Goal: Information Seeking & Learning: Find specific page/section

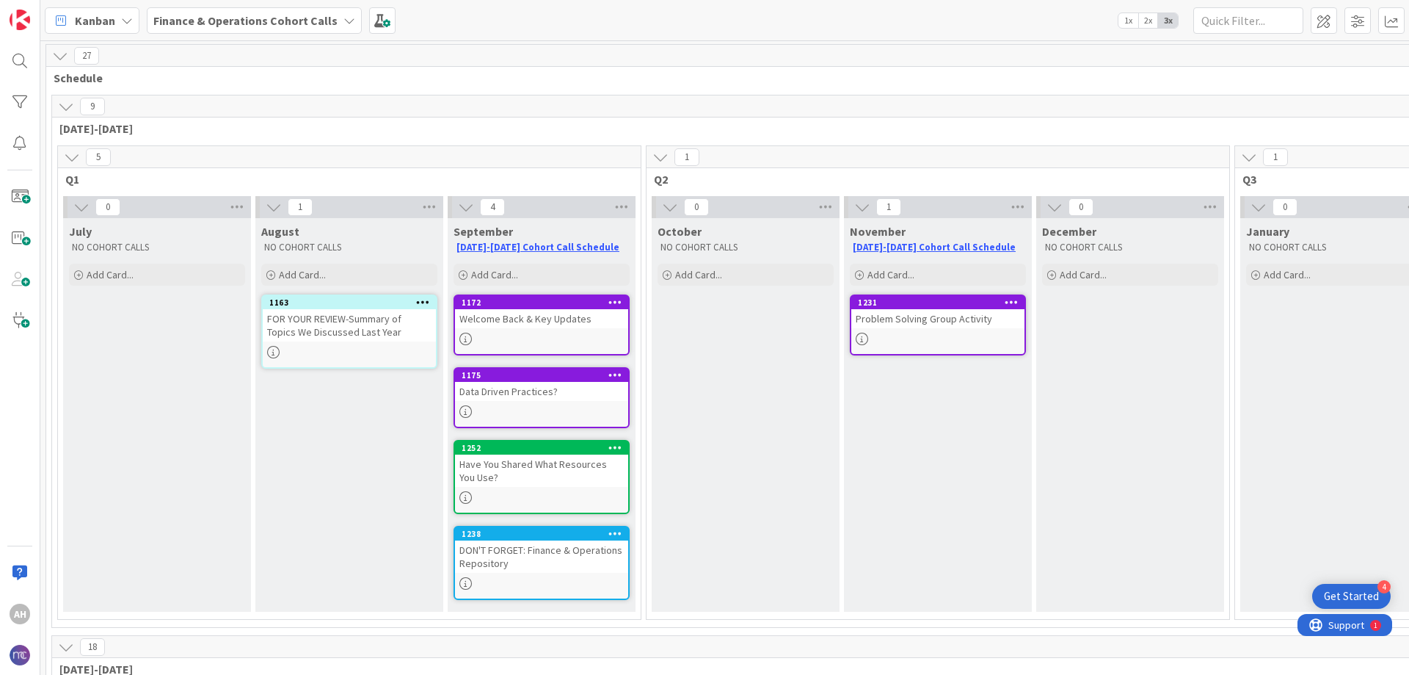
click at [555, 559] on div "DON'T FORGET: Finance & Operations Repository" at bounding box center [541, 556] width 173 height 32
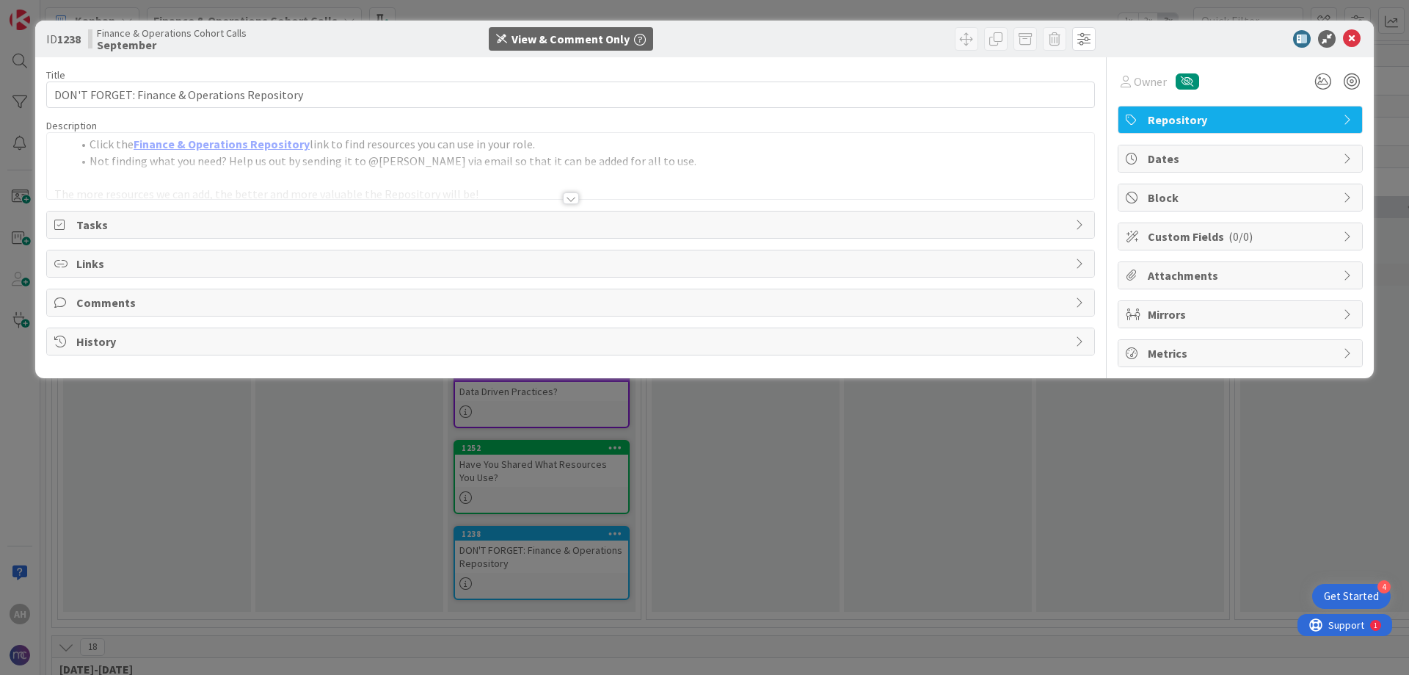
click at [573, 195] on div at bounding box center [571, 198] width 16 height 12
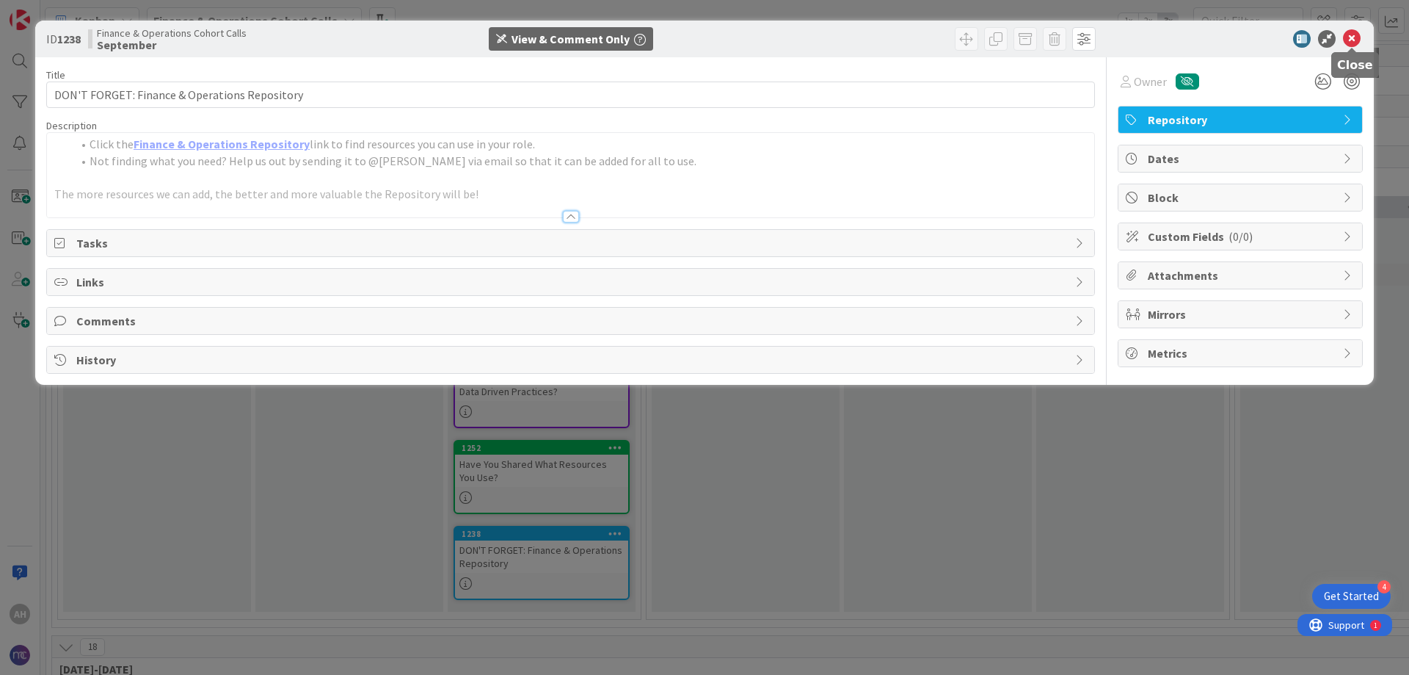
drag, startPoint x: 1353, startPoint y: 39, endPoint x: 1315, endPoint y: 92, distance: 65.4
click at [1354, 41] on icon at bounding box center [1352, 39] width 18 height 18
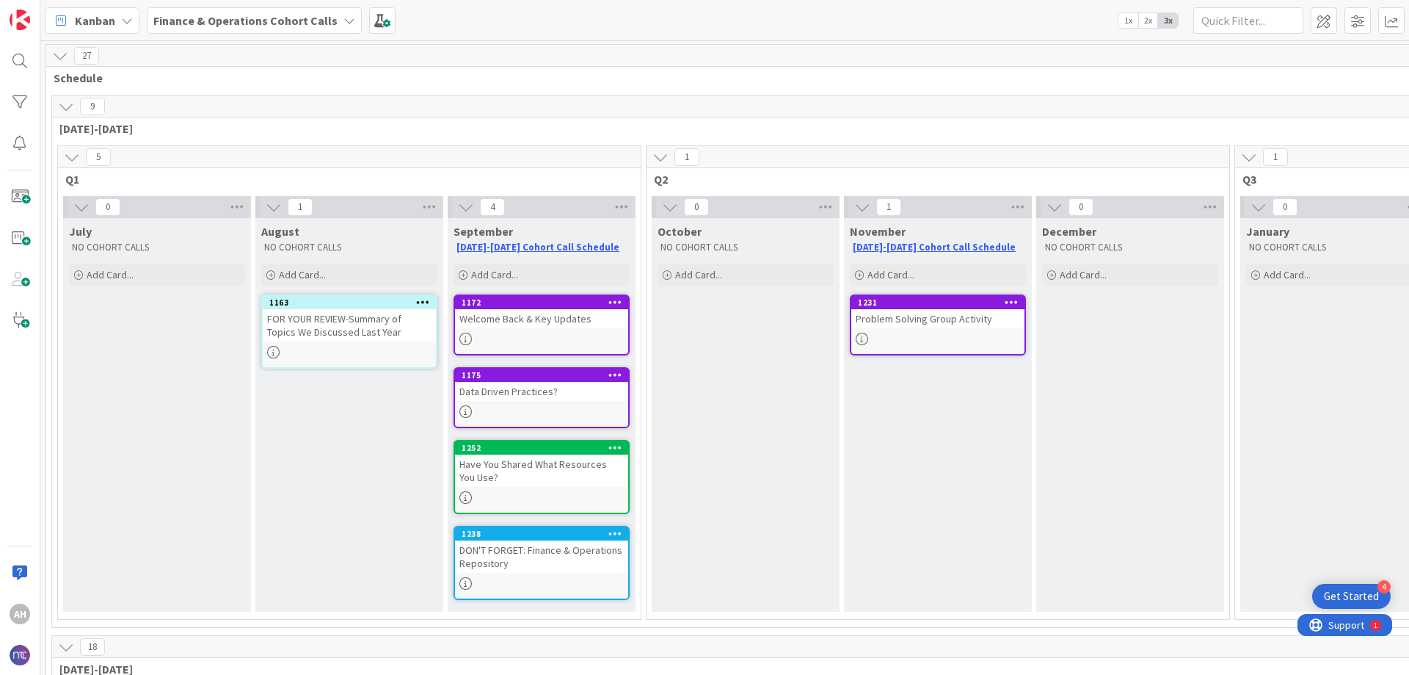
click at [539, 471] on div "Have You Shared What Resources You Use?" at bounding box center [541, 470] width 173 height 32
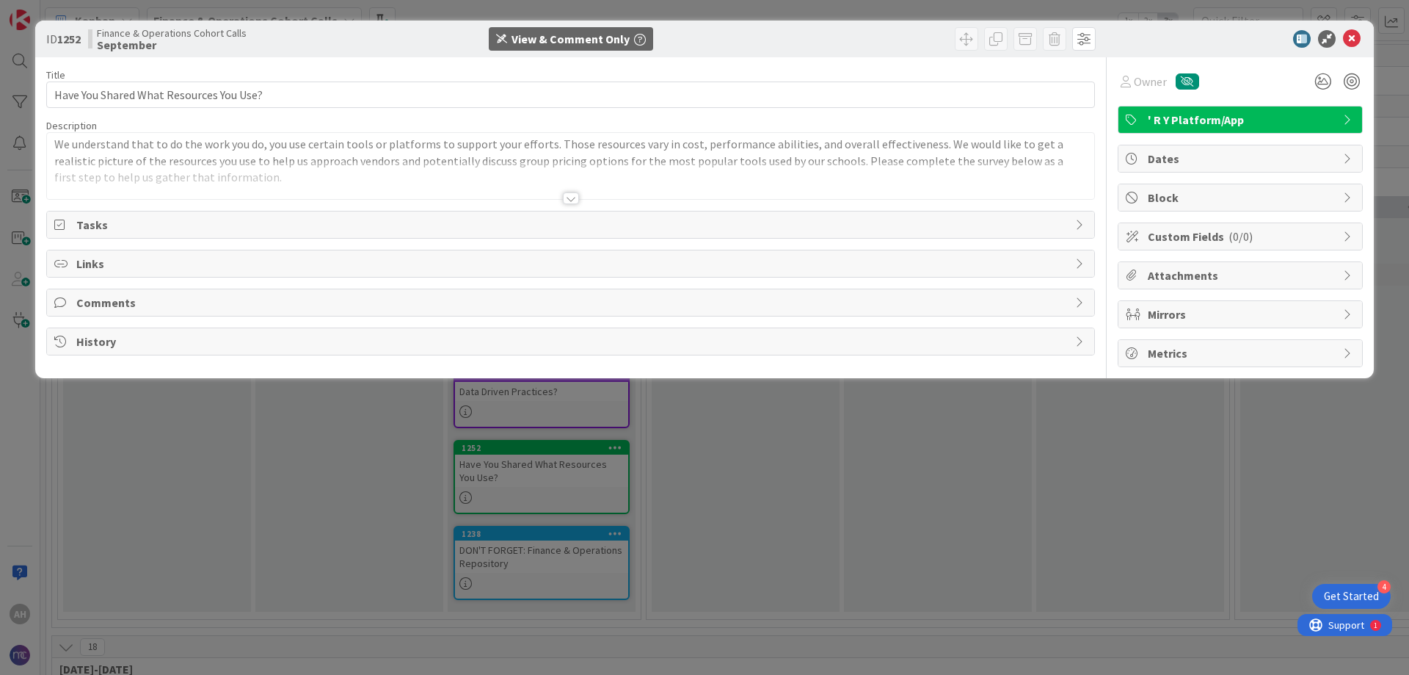
click at [569, 199] on div at bounding box center [571, 198] width 16 height 12
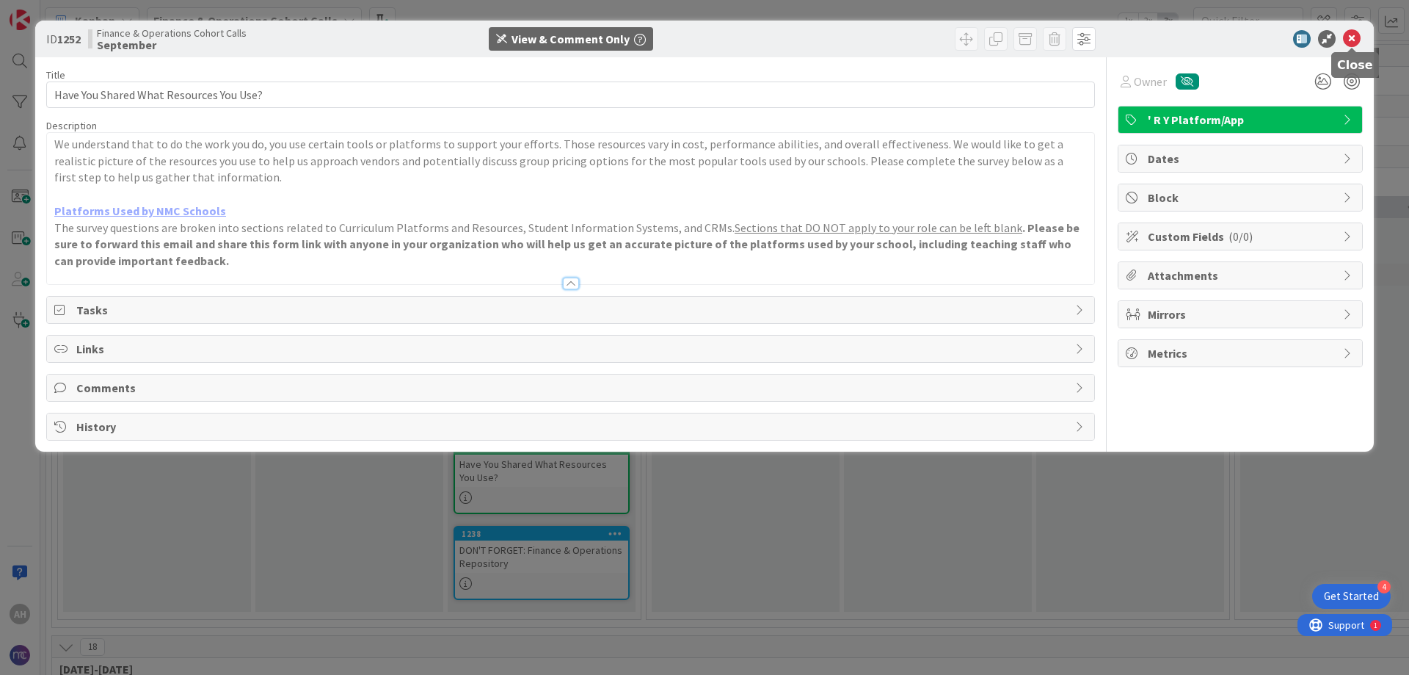
drag, startPoint x: 1354, startPoint y: 40, endPoint x: 1334, endPoint y: 48, distance: 22.1
click at [1354, 40] on icon at bounding box center [1352, 39] width 18 height 18
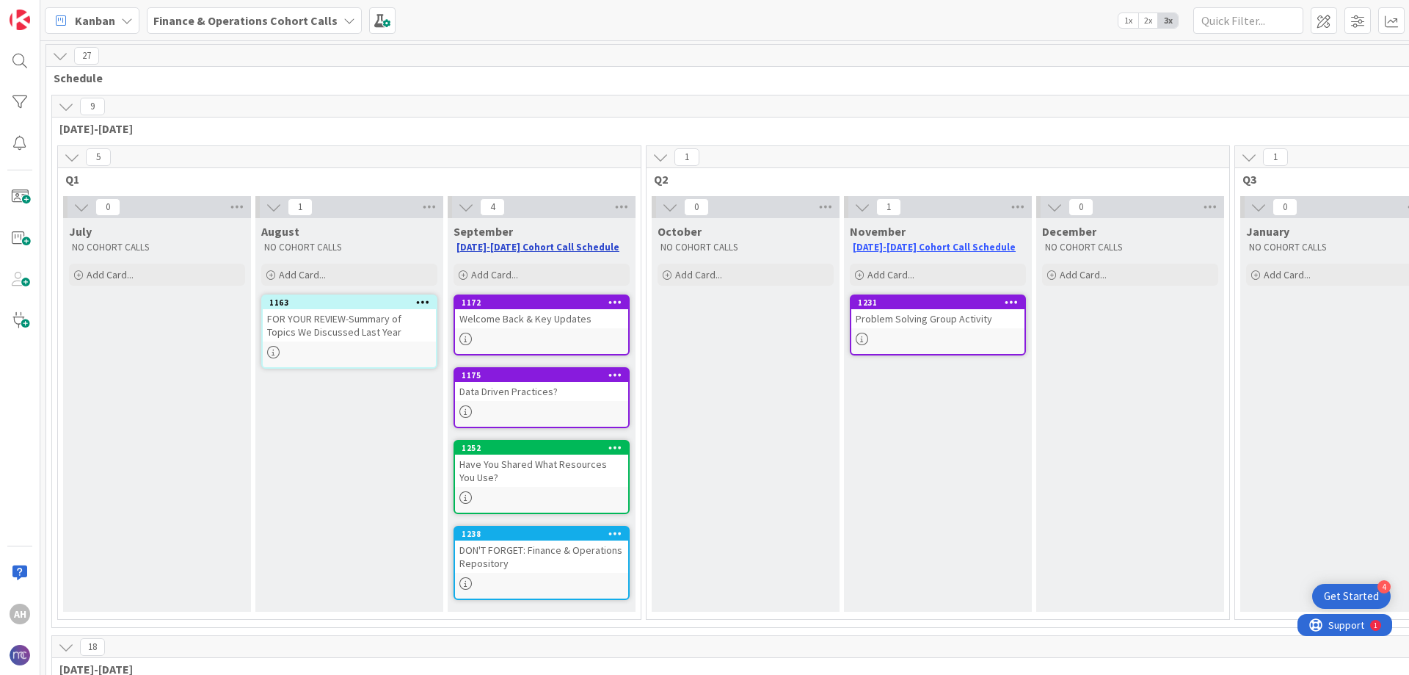
click at [519, 246] on link "[DATE]-[DATE] Cohort Call Schedule" at bounding box center [538, 247] width 163 height 12
click at [553, 246] on link "[DATE]-[DATE] Cohort Call Schedule" at bounding box center [538, 247] width 163 height 12
